Goal: Task Accomplishment & Management: Use online tool/utility

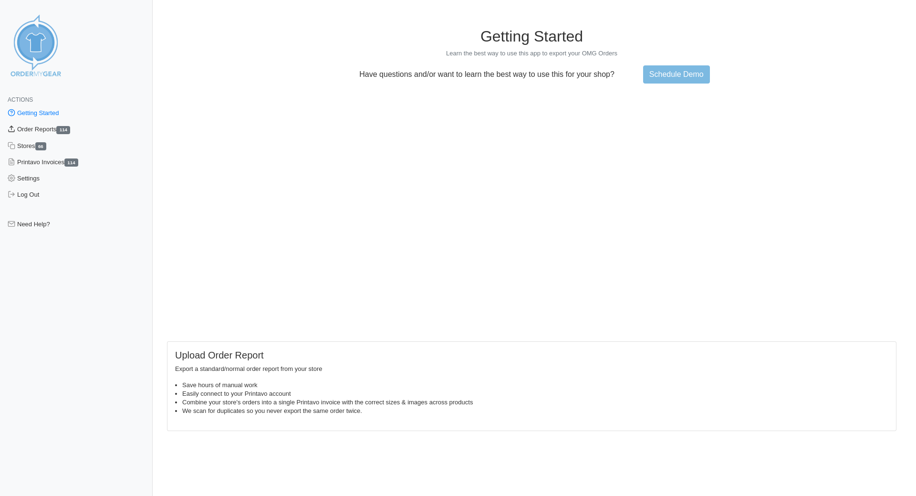
click at [31, 130] on link "Order Reports 114" at bounding box center [76, 129] width 153 height 16
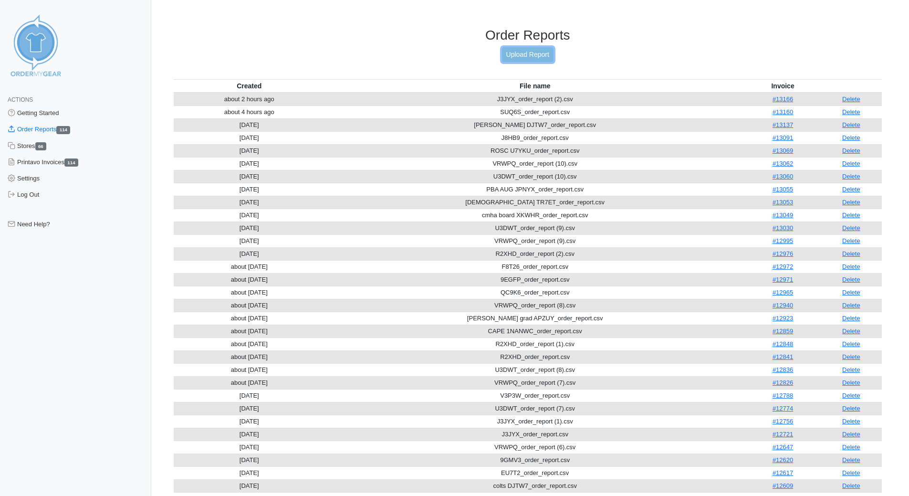
click at [542, 59] on link "Upload Report" at bounding box center [528, 54] width 52 height 15
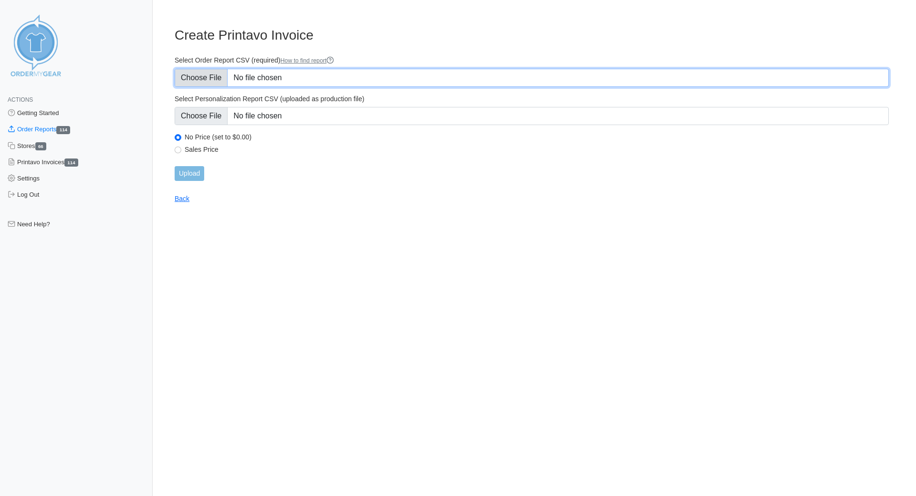
click at [215, 80] on input "Select Order Report CSV (required) How to find report" at bounding box center [532, 78] width 714 height 18
type input "C:\fakepath\76 ACADEMY GJUVJ_order_report.csv"
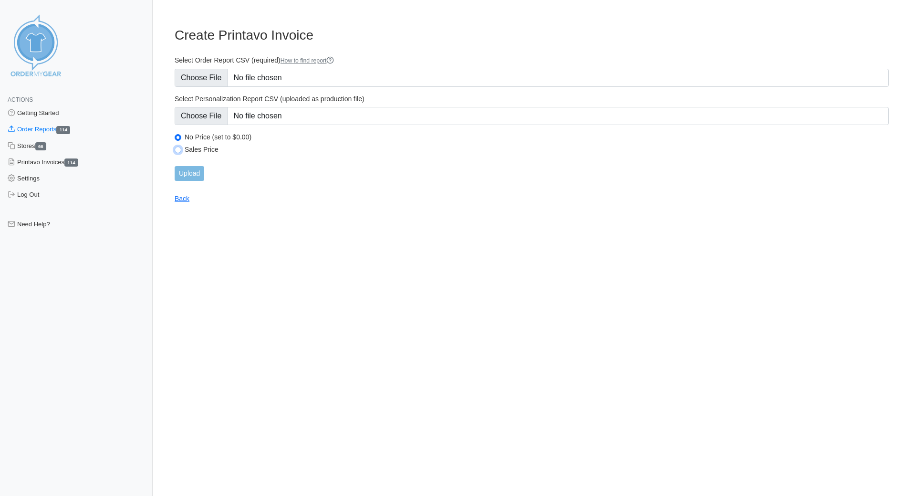
click at [180, 149] on input "Sales Price" at bounding box center [178, 149] width 7 height 7
radio input "true"
click at [189, 176] on input "Upload" at bounding box center [190, 173] width 30 height 15
